Goal: Check status: Check status

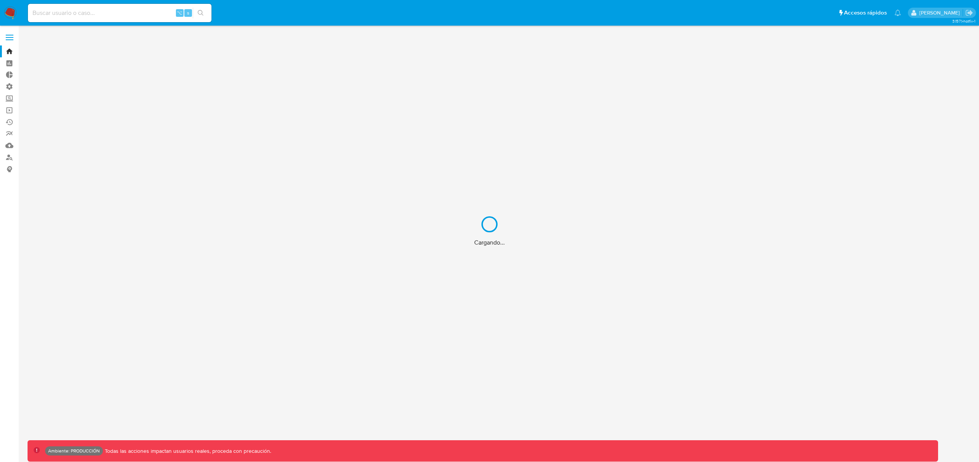
click at [112, 13] on div "Cargando..." at bounding box center [489, 231] width 979 height 462
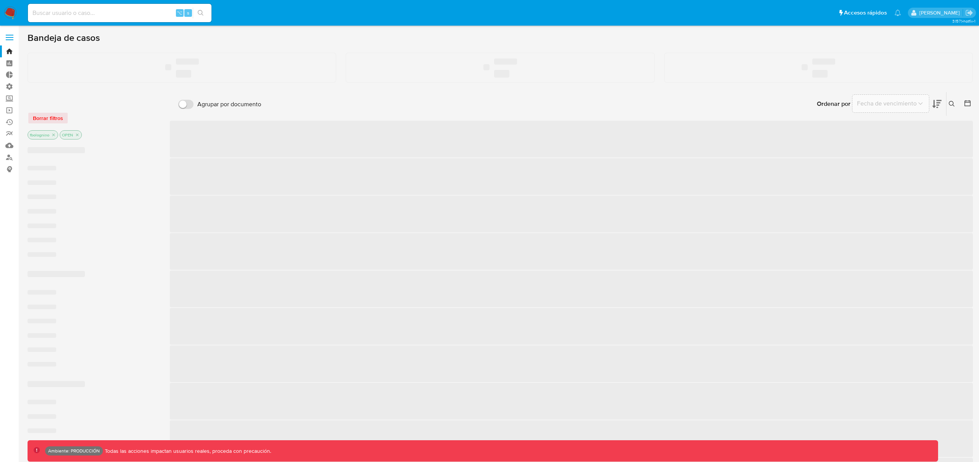
click at [112, 13] on input at bounding box center [120, 13] width 184 height 10
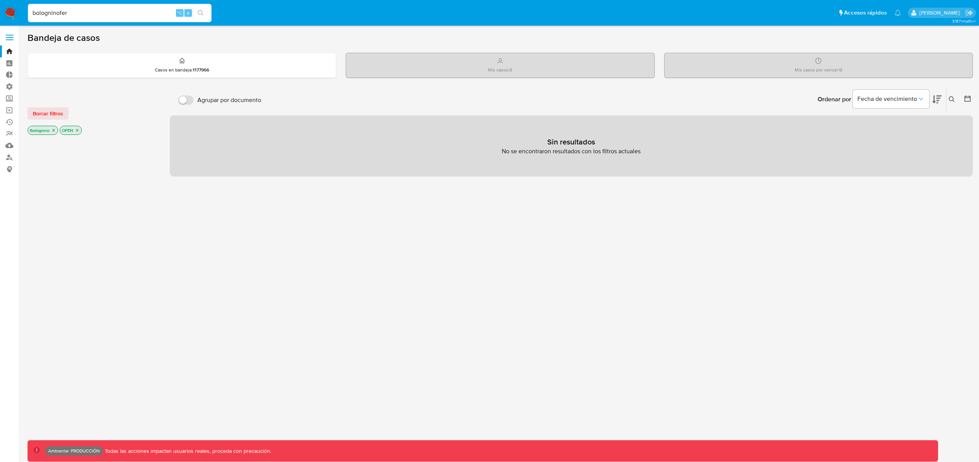
type input "bologninofer"
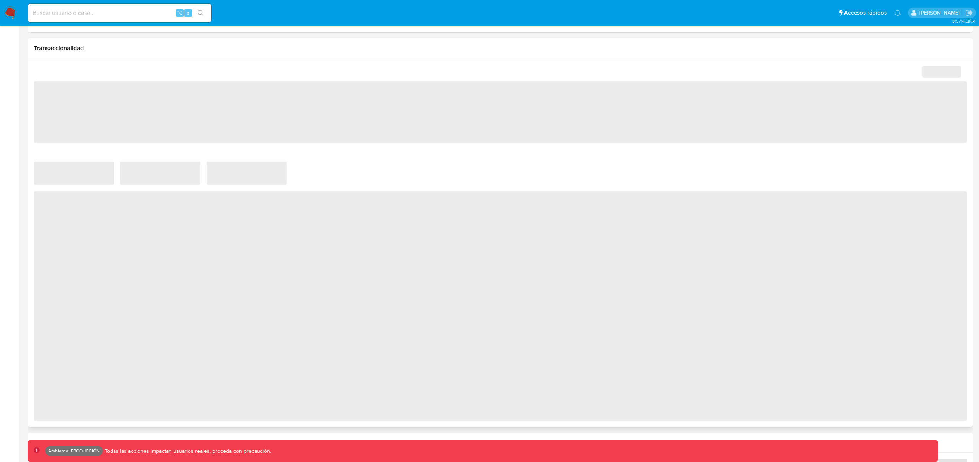
scroll to position [396, 0]
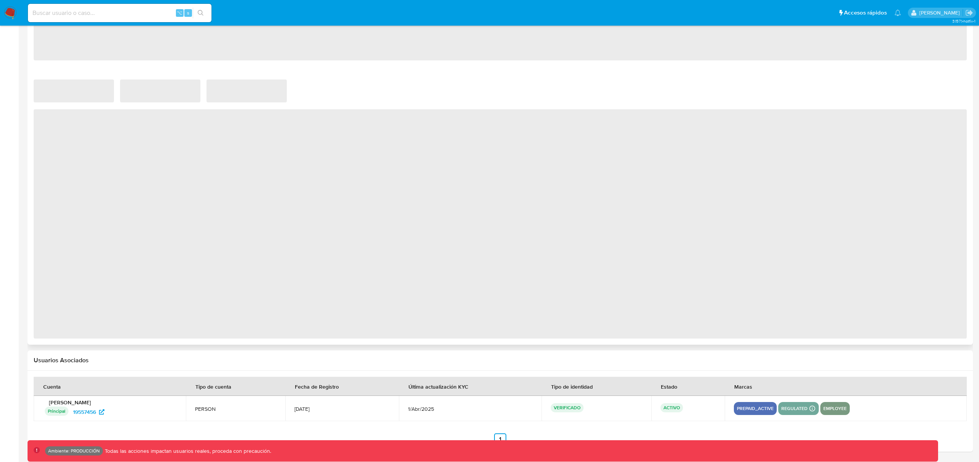
select select "10"
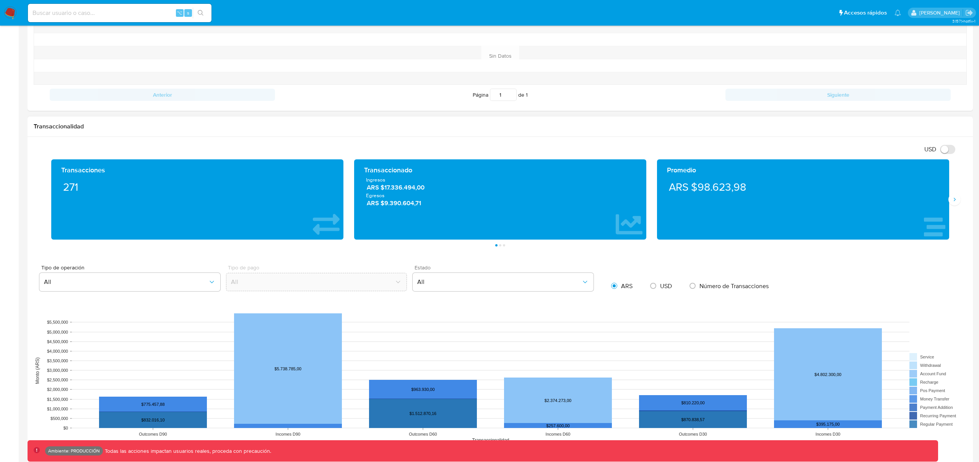
scroll to position [300, 0]
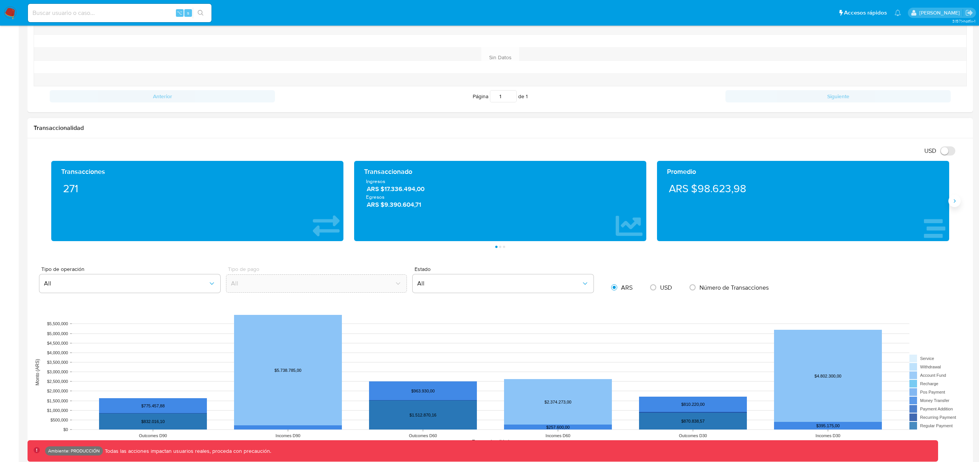
click at [955, 203] on icon "Siguiente" at bounding box center [954, 201] width 6 height 6
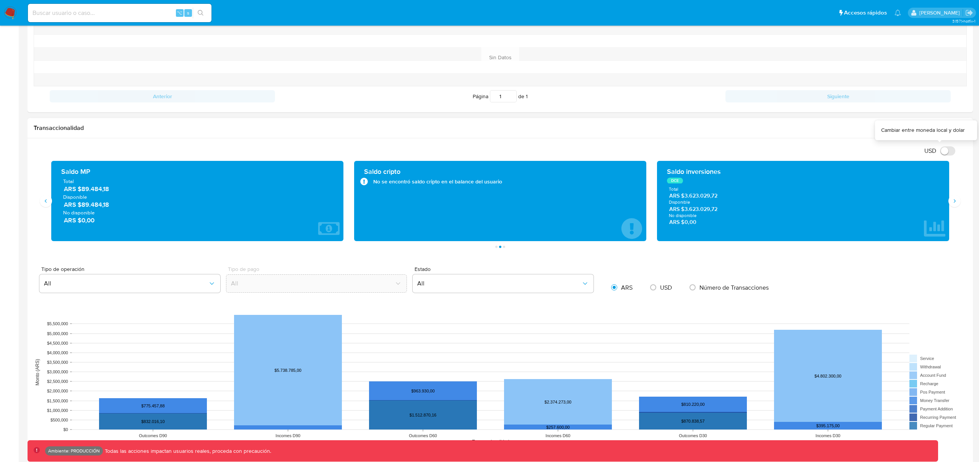
click at [943, 153] on input "USD" at bounding box center [947, 150] width 15 height 9
click at [945, 151] on input "USD" at bounding box center [947, 150] width 15 height 9
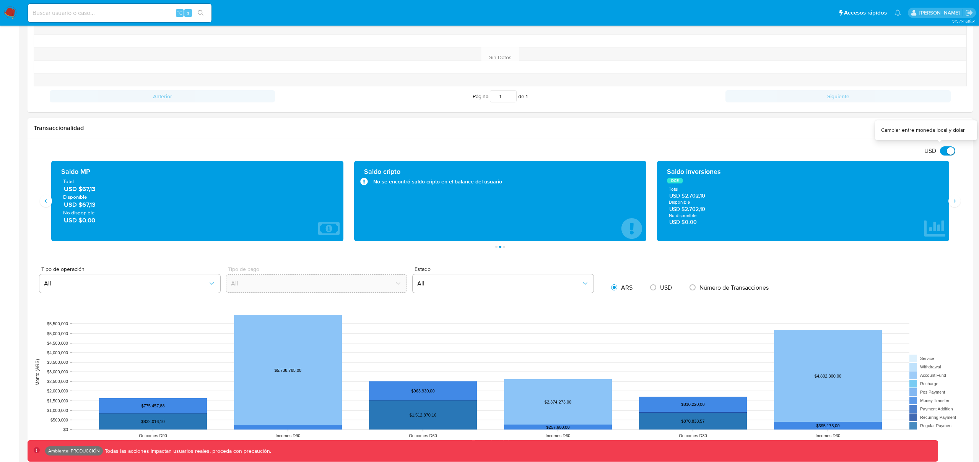
click at [945, 151] on input "USD" at bounding box center [947, 150] width 15 height 9
checkbox input "false"
click at [953, 203] on icon "Siguiente" at bounding box center [954, 201] width 6 height 6
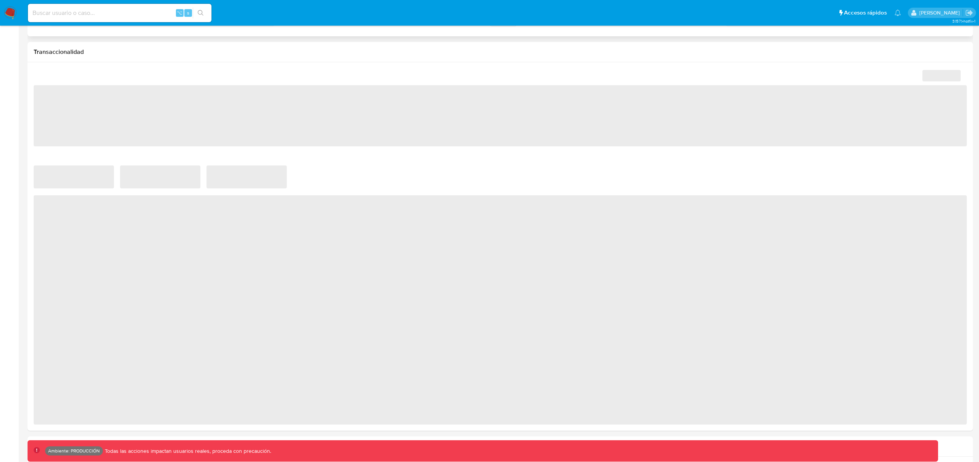
scroll to position [454, 0]
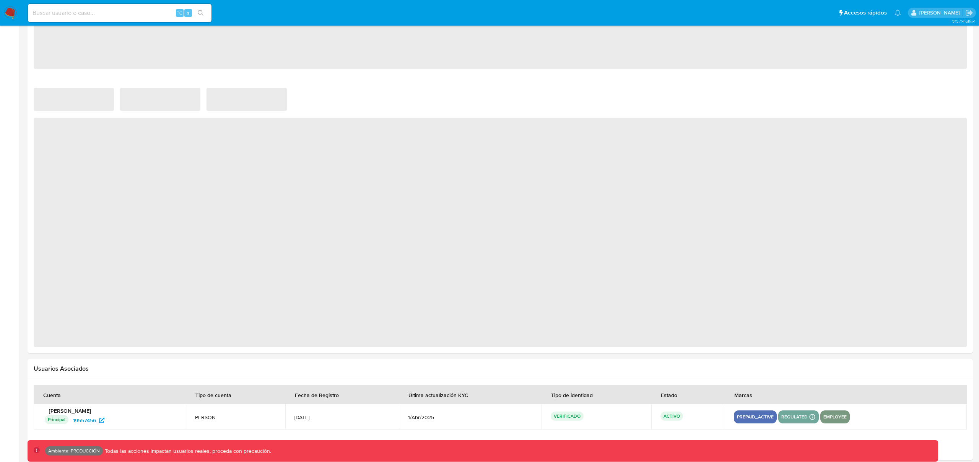
select select "10"
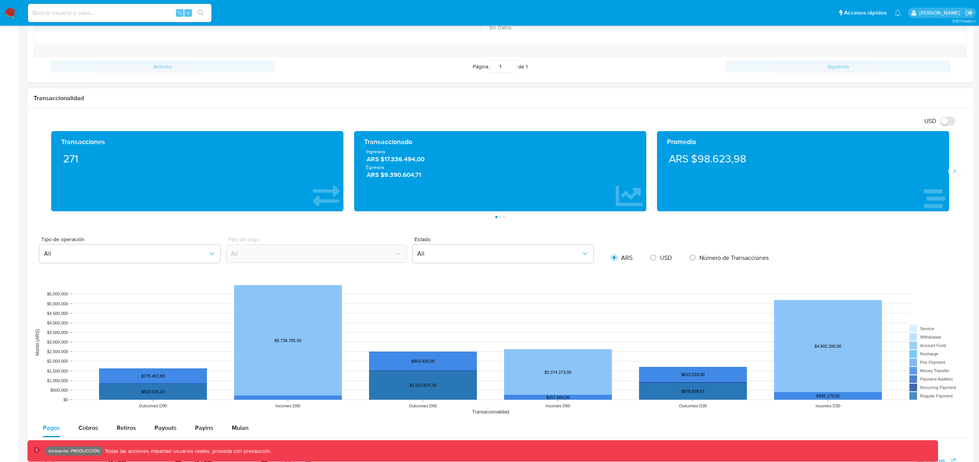
scroll to position [329, 0]
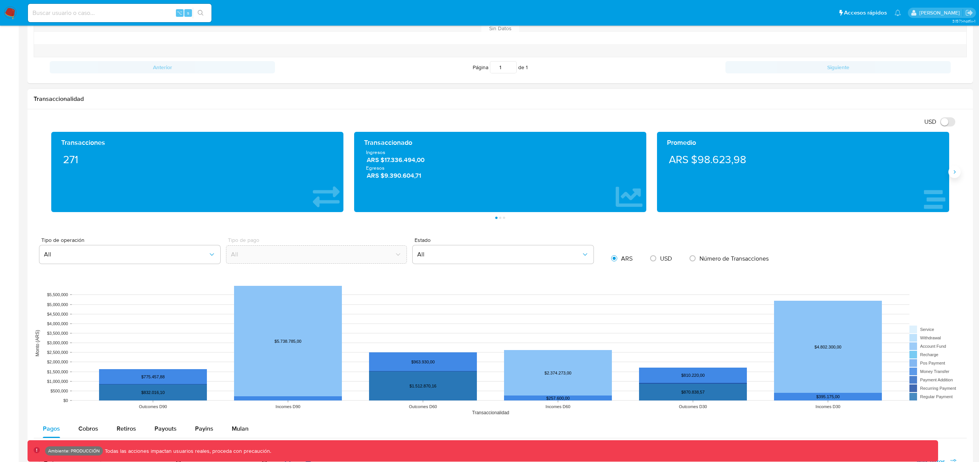
click at [953, 173] on icon "Siguiente" at bounding box center [954, 172] width 6 height 6
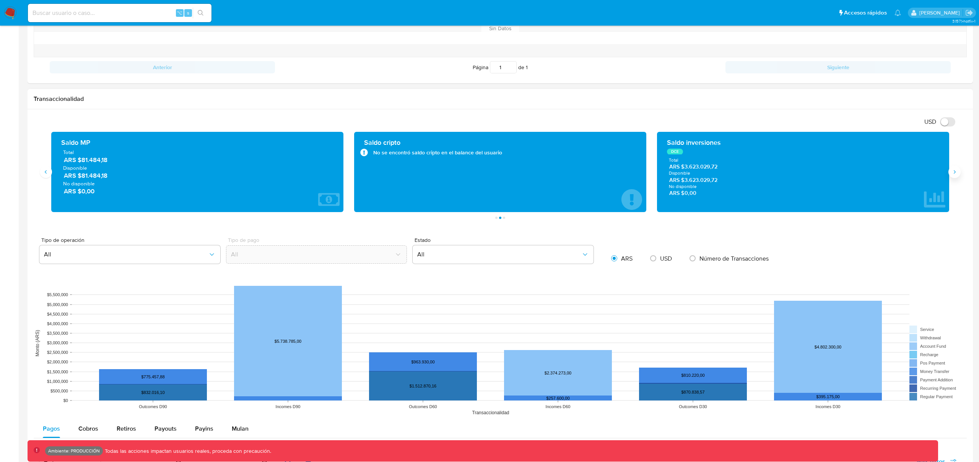
click at [953, 173] on icon "Siguiente" at bounding box center [954, 172] width 6 height 6
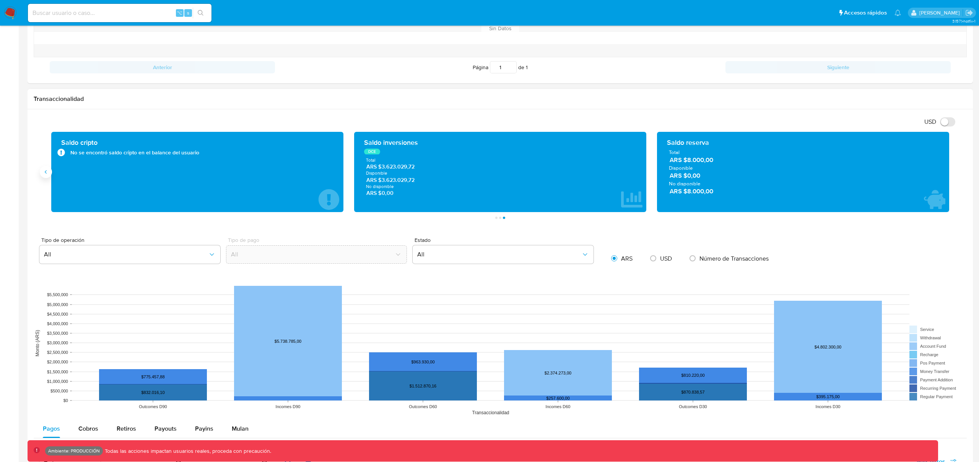
click at [47, 173] on icon "Anterior" at bounding box center [46, 172] width 6 height 6
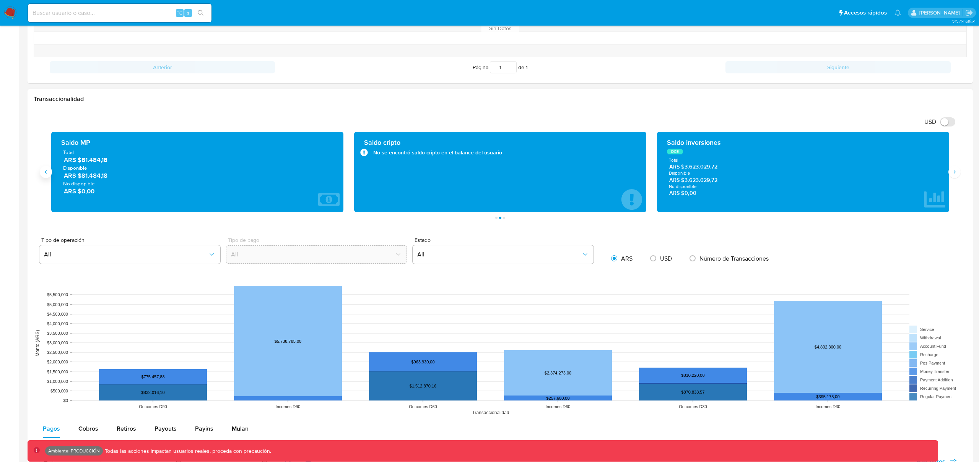
click at [47, 173] on icon "Anterior" at bounding box center [46, 172] width 6 height 6
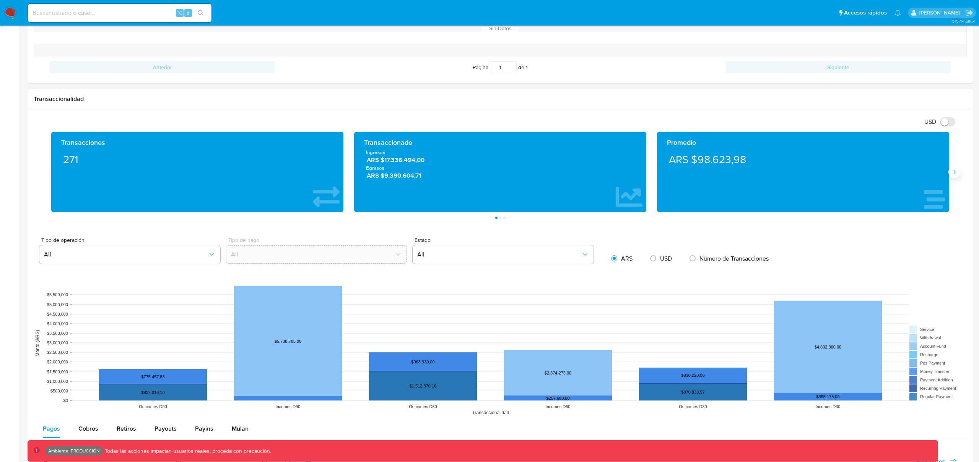
click at [954, 172] on icon "Siguiente" at bounding box center [954, 172] width 6 height 6
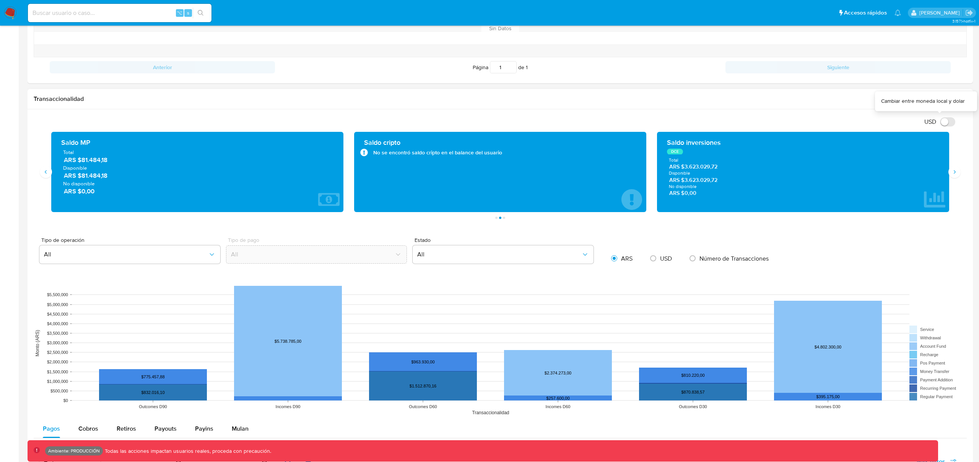
click at [948, 123] on input "USD" at bounding box center [947, 121] width 15 height 9
click at [945, 122] on input "USD" at bounding box center [947, 121] width 15 height 9
click at [944, 120] on input "USD" at bounding box center [947, 121] width 15 height 9
checkbox input "false"
